Goal: Task Accomplishment & Management: Manage account settings

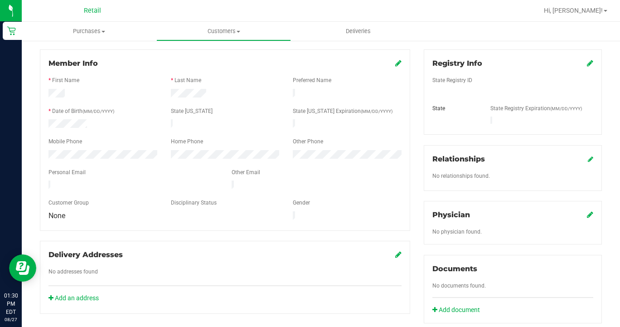
scroll to position [111, 0]
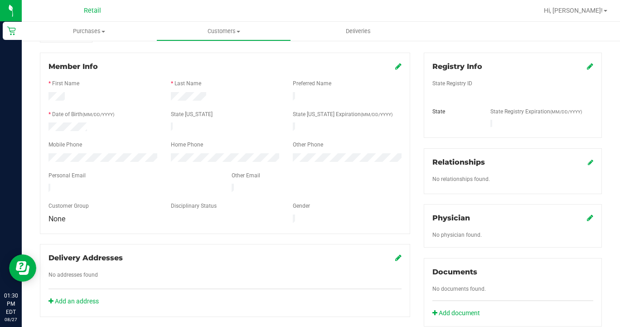
click at [400, 65] on icon at bounding box center [398, 66] width 6 height 7
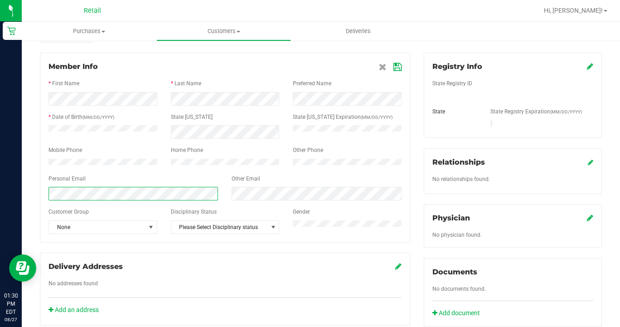
scroll to position [96, 0]
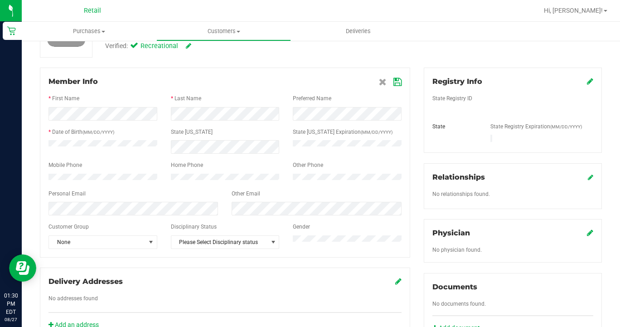
click at [398, 82] on icon at bounding box center [398, 81] width 8 height 7
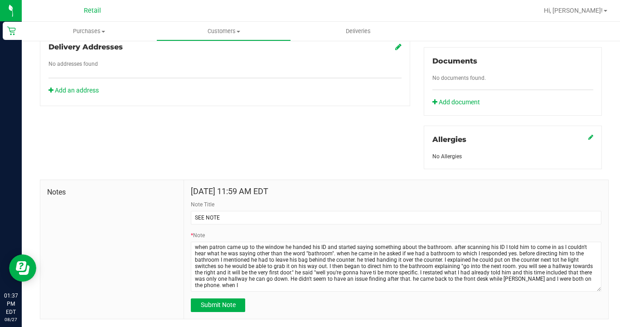
scroll to position [0, 0]
click at [598, 316] on textarea "* Note" at bounding box center [396, 283] width 411 height 83
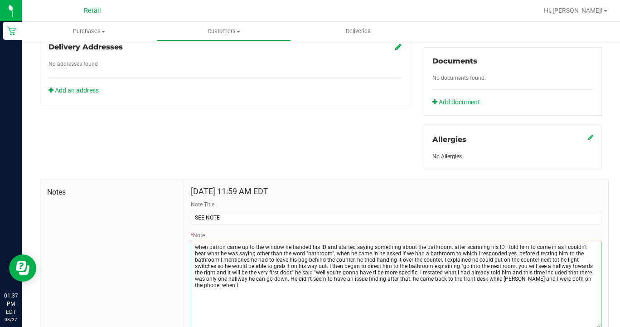
click at [558, 273] on textarea "* Note" at bounding box center [396, 285] width 411 height 86
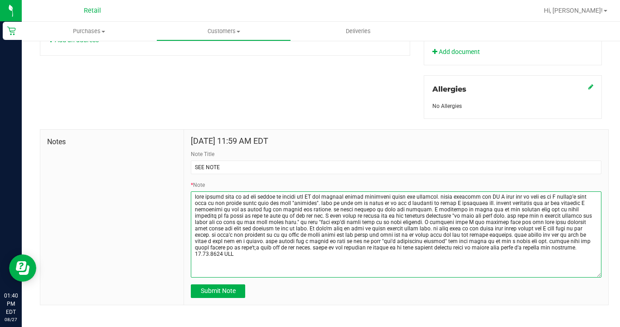
scroll to position [371, 0]
type textarea "when patron came up to the window he handed his ID and started saying something…"
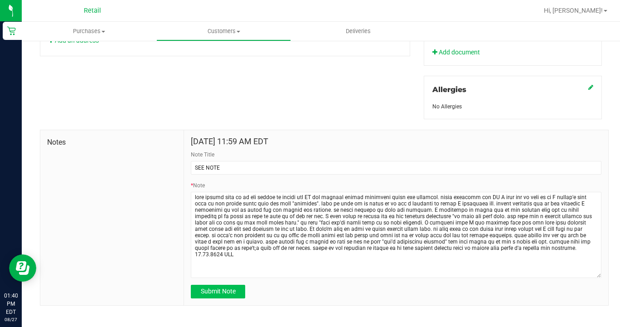
click at [215, 287] on span "Submit Note" at bounding box center [218, 290] width 35 height 7
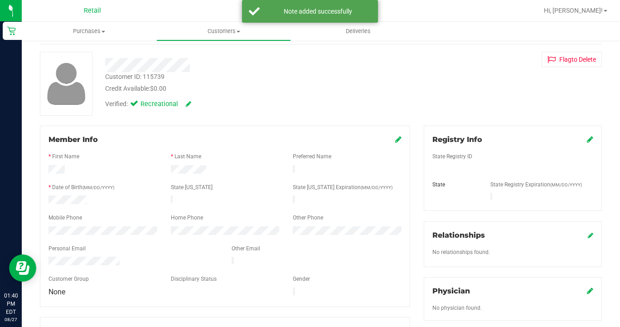
scroll to position [0, 0]
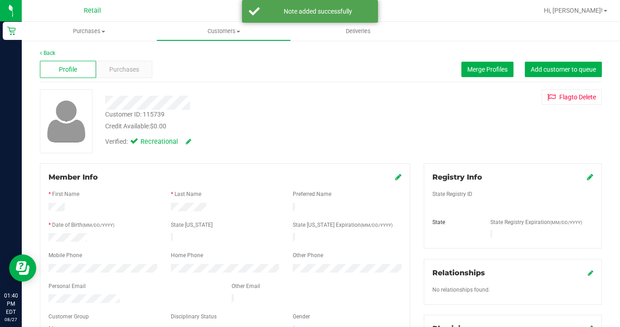
click at [399, 176] on icon at bounding box center [398, 176] width 6 height 7
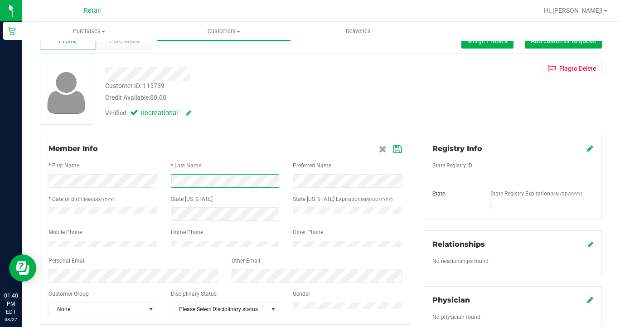
scroll to position [57, 0]
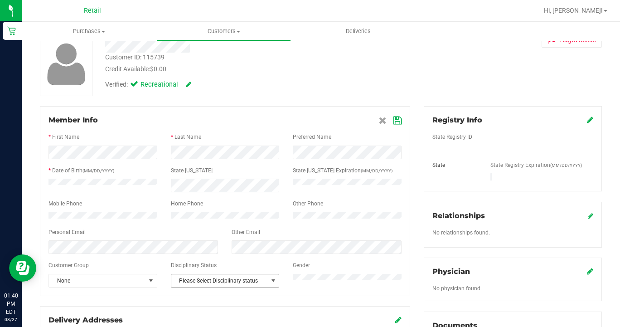
click at [238, 287] on span "Please Select Disciplinary status" at bounding box center [219, 280] width 97 height 13
click at [230, 244] on li "Warning - Level 1" at bounding box center [225, 245] width 108 height 14
click at [397, 120] on icon at bounding box center [398, 120] width 8 height 7
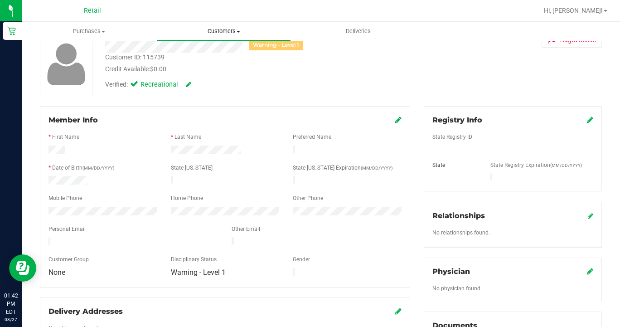
click at [208, 30] on span "Customers" at bounding box center [224, 31] width 134 height 8
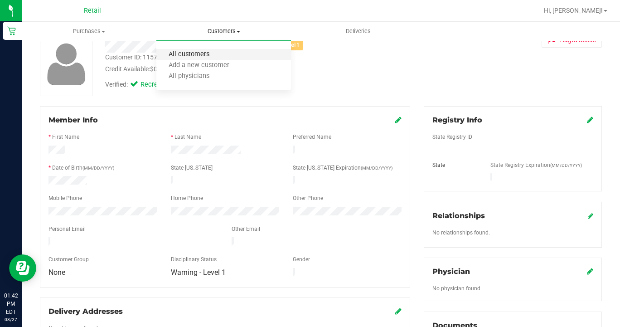
click at [203, 57] on span "All customers" at bounding box center [188, 55] width 65 height 8
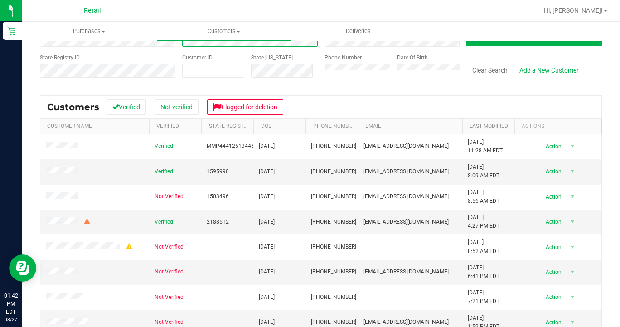
scroll to position [69, 0]
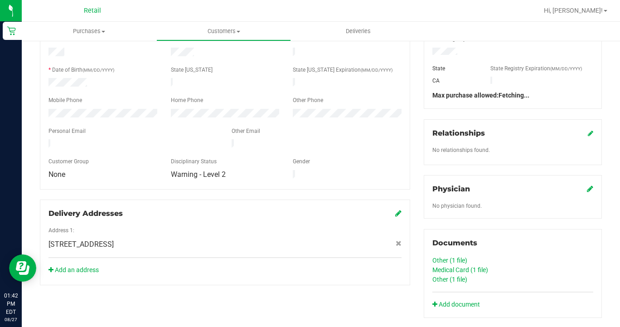
scroll to position [173, 0]
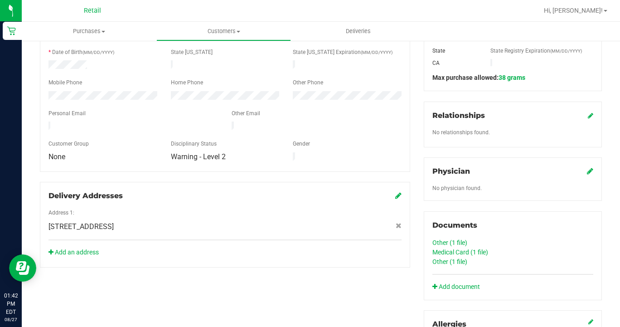
click at [453, 251] on link "Medical Card (1 file)" at bounding box center [460, 251] width 56 height 7
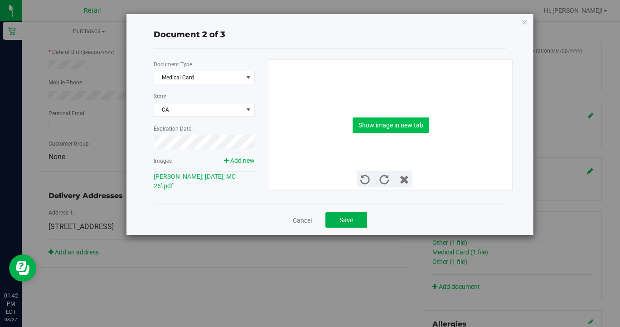
click at [397, 129] on button "Show image in new tab" at bounding box center [391, 124] width 77 height 15
click at [307, 220] on link "Cancel" at bounding box center [302, 220] width 19 height 9
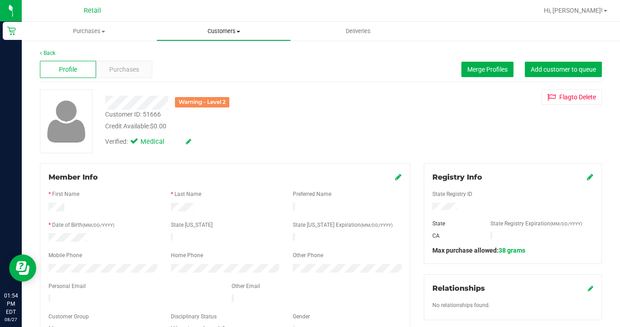
scroll to position [0, 0]
click at [200, 36] on uib-tab-heading "Customers All customers Add a new customer All physicians" at bounding box center [224, 31] width 134 height 18
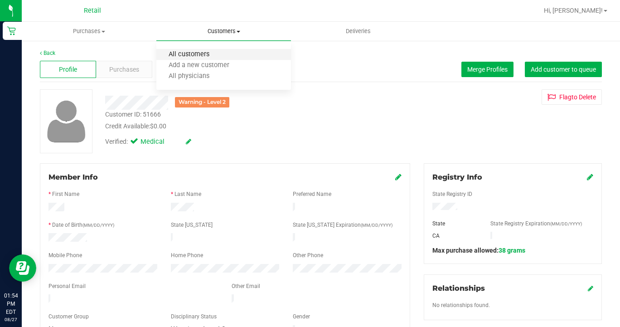
click at [200, 52] on span "All customers" at bounding box center [188, 55] width 65 height 8
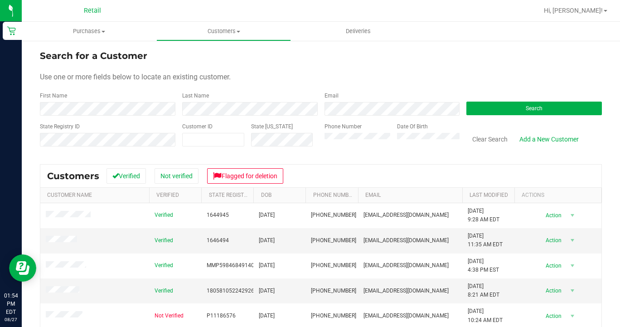
click at [133, 94] on div "First Name" at bounding box center [108, 104] width 136 height 24
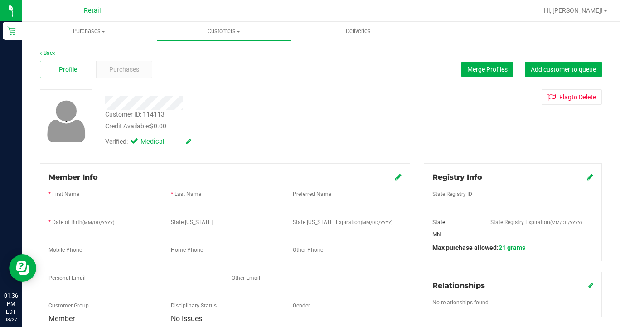
scroll to position [108, 0]
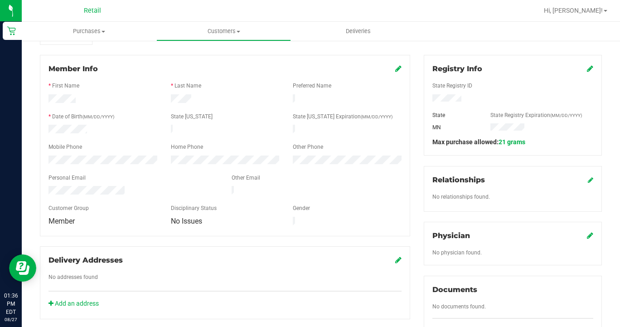
click at [399, 70] on icon at bounding box center [398, 68] width 6 height 7
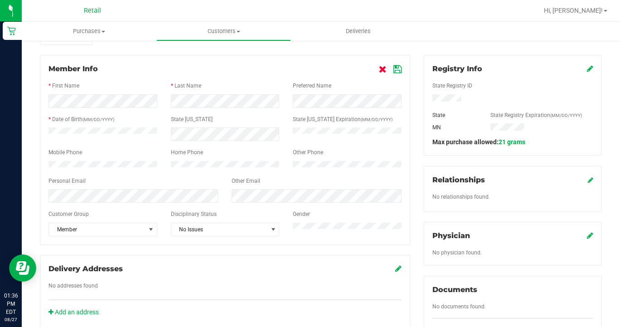
click at [380, 71] on icon at bounding box center [383, 69] width 8 height 7
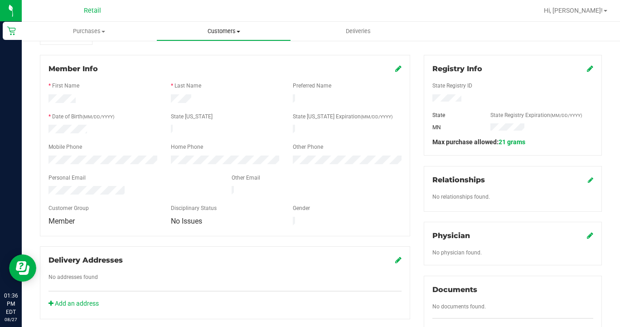
click at [219, 39] on uib-tab-heading "Customers All customers Add a new customer All physicians" at bounding box center [224, 31] width 134 height 18
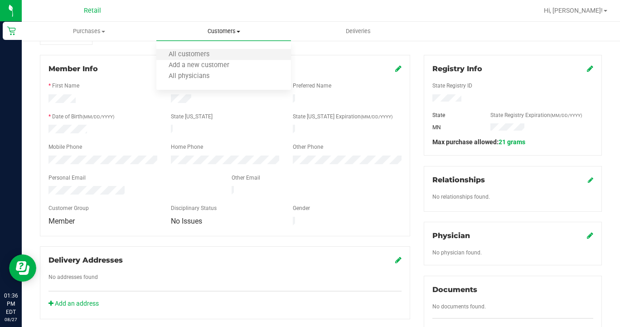
click at [218, 49] on li "All customers" at bounding box center [223, 54] width 135 height 11
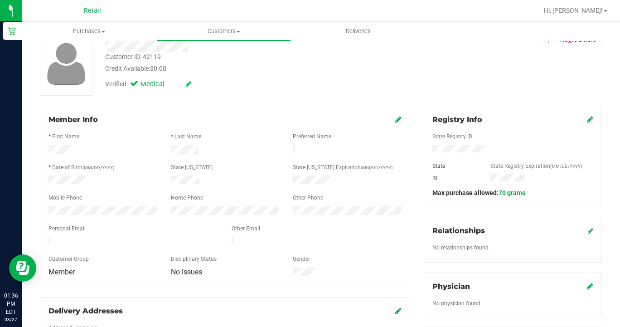
scroll to position [65, 0]
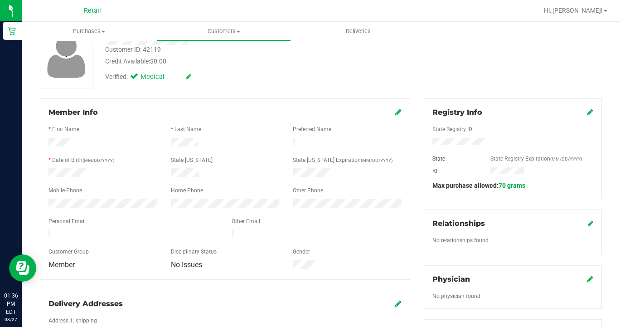
click at [396, 115] on icon at bounding box center [398, 111] width 6 height 7
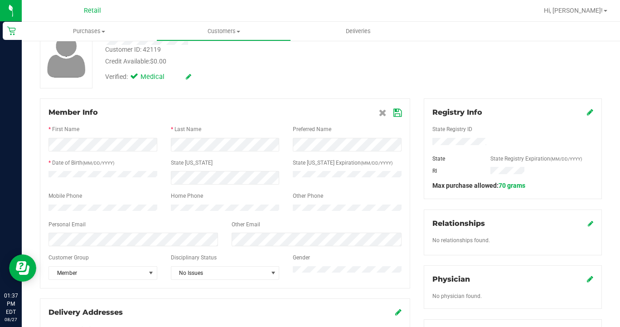
click at [398, 114] on icon at bounding box center [398, 112] width 8 height 7
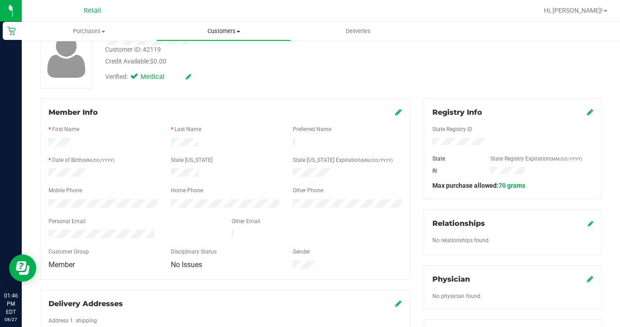
click at [224, 32] on span "Customers" at bounding box center [224, 31] width 134 height 8
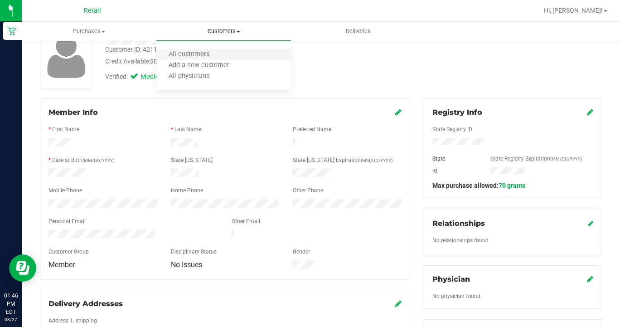
click at [222, 51] on li "All customers" at bounding box center [223, 54] width 135 height 11
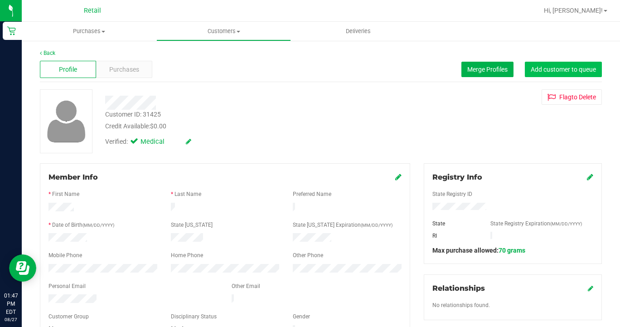
click at [554, 65] on button "Add customer to queue" at bounding box center [563, 69] width 77 height 15
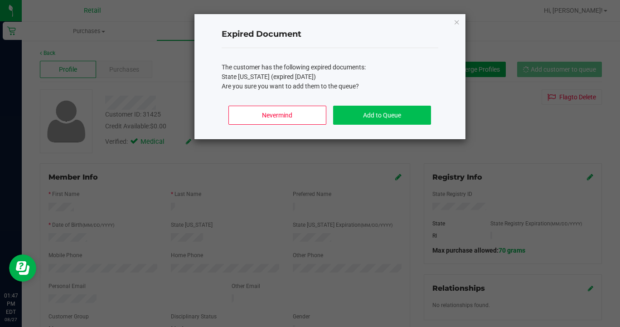
click at [383, 122] on button "Add to Queue" at bounding box center [381, 115] width 97 height 19
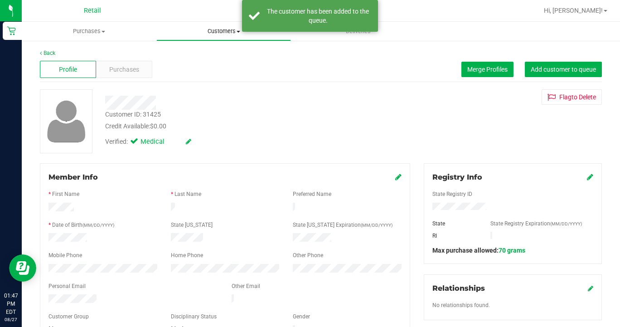
click at [229, 28] on span "Customers" at bounding box center [224, 31] width 134 height 8
click at [216, 54] on span "All customers" at bounding box center [188, 55] width 65 height 8
